Goal: Book appointment/travel/reservation

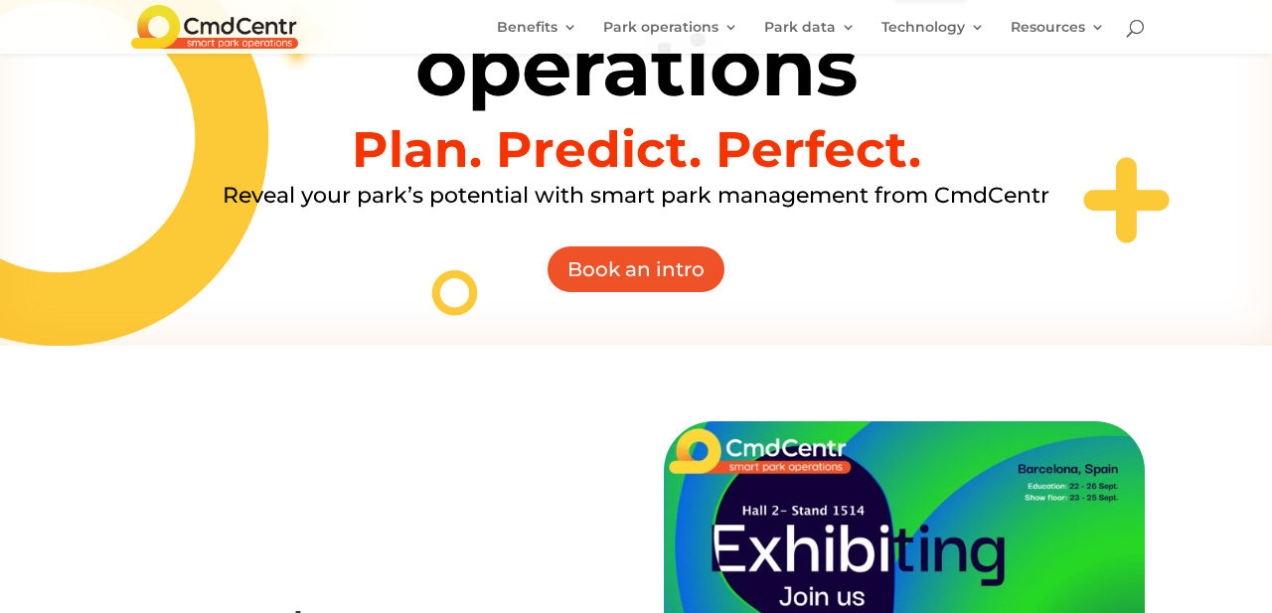
scroll to position [706, 0]
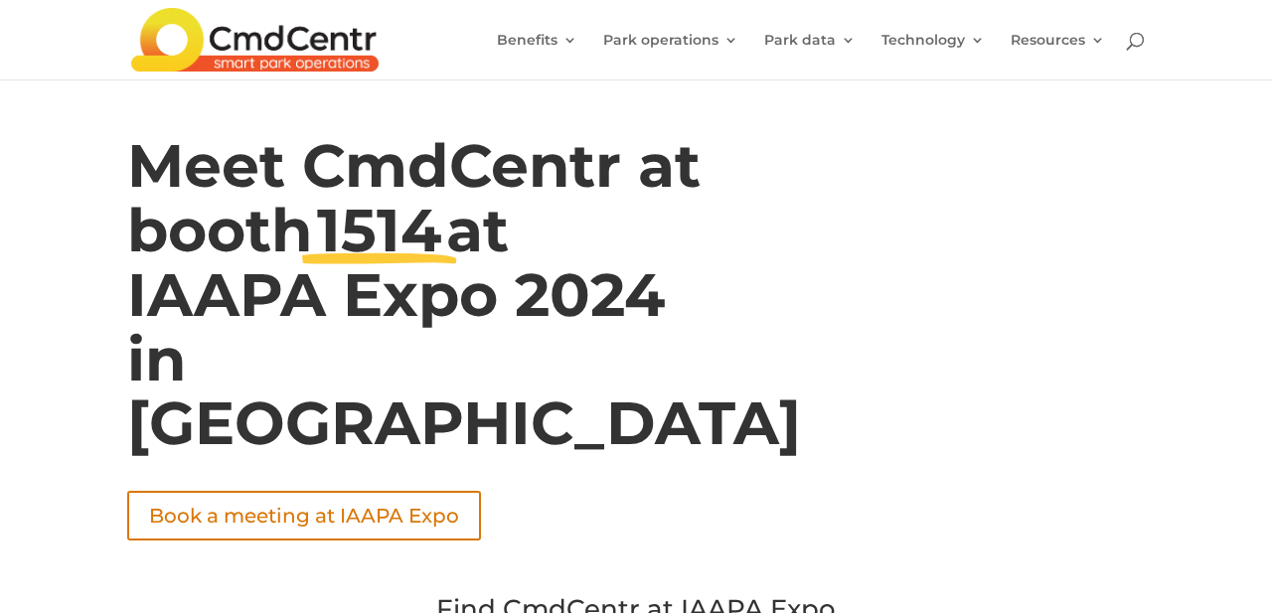
click at [629, 295] on span "at IAAPA Expo 2024 in [GEOGRAPHIC_DATA]" at bounding box center [464, 327] width 674 height 266
click at [629, 295] on span "at IAAPA Expo 2024 in Barcelona" at bounding box center [464, 327] width 674 height 266
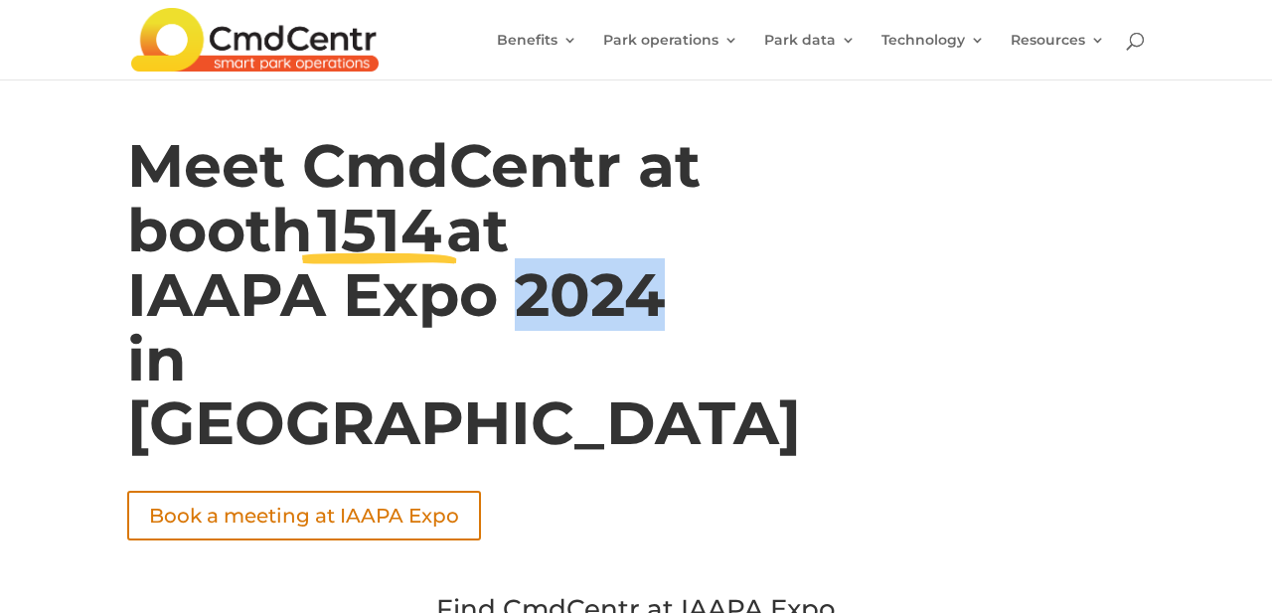
click at [629, 295] on span "at IAAPA Expo 2024 in Barcelona" at bounding box center [464, 327] width 674 height 266
click at [636, 293] on span "at IAAPA Expo 2024 in Barcelona" at bounding box center [464, 327] width 674 height 266
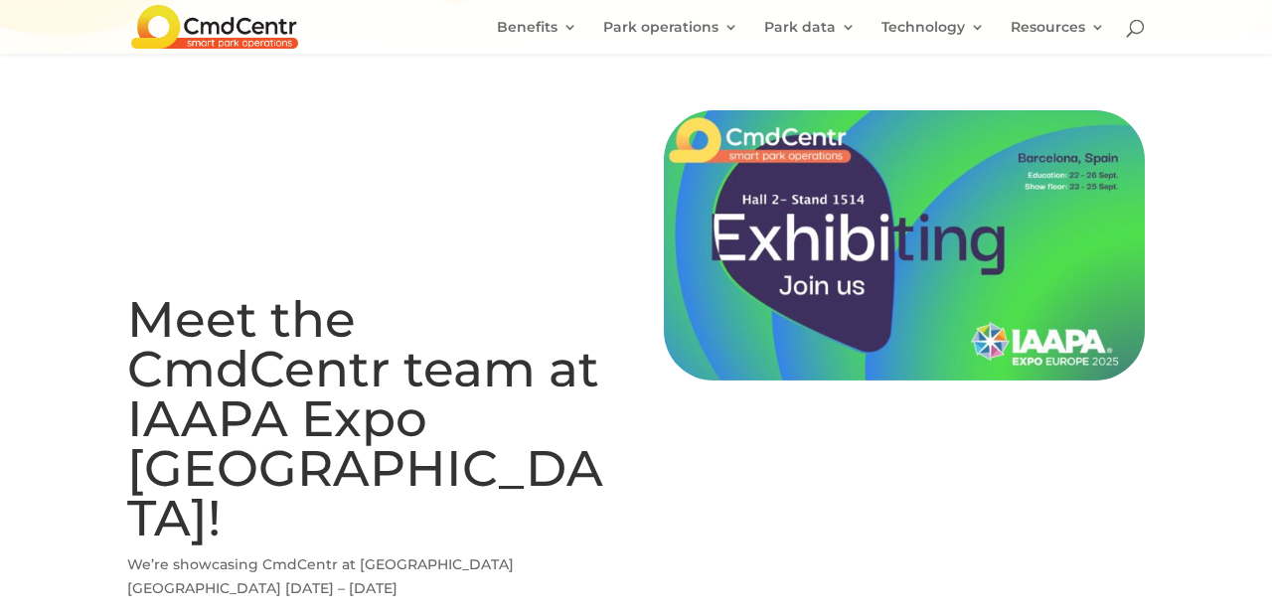
scroll to position [776, 0]
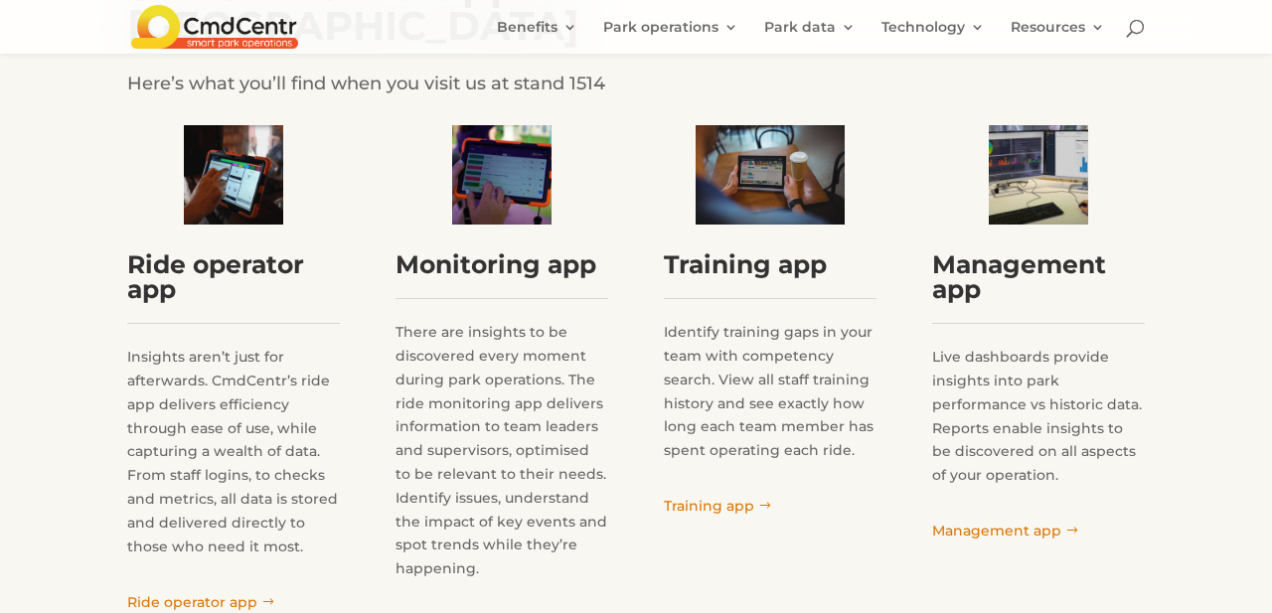
scroll to position [1503, 0]
